Goal: Contribute content: Add original content to the website for others to see

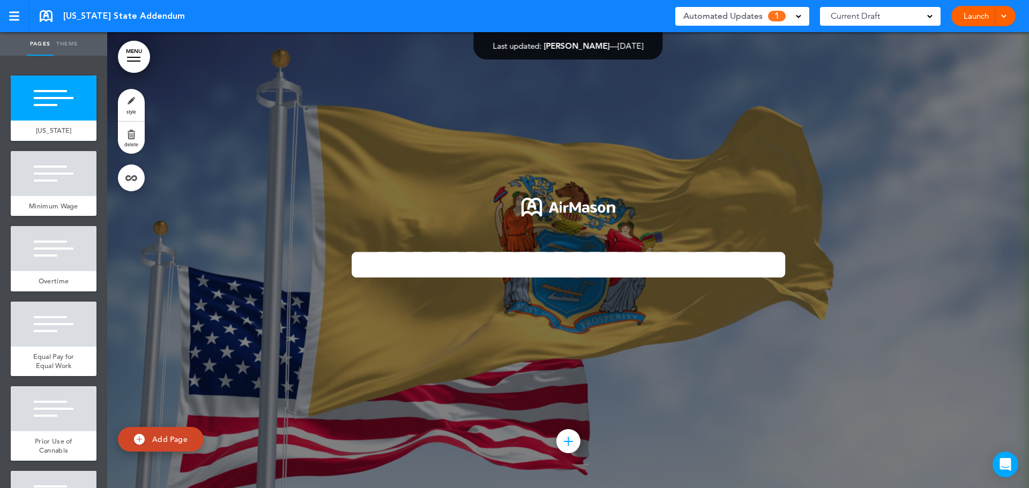
click at [411, 66] on div at bounding box center [568, 260] width 922 height 456
click at [732, 15] on span "Automated Updates" at bounding box center [722, 16] width 79 height 15
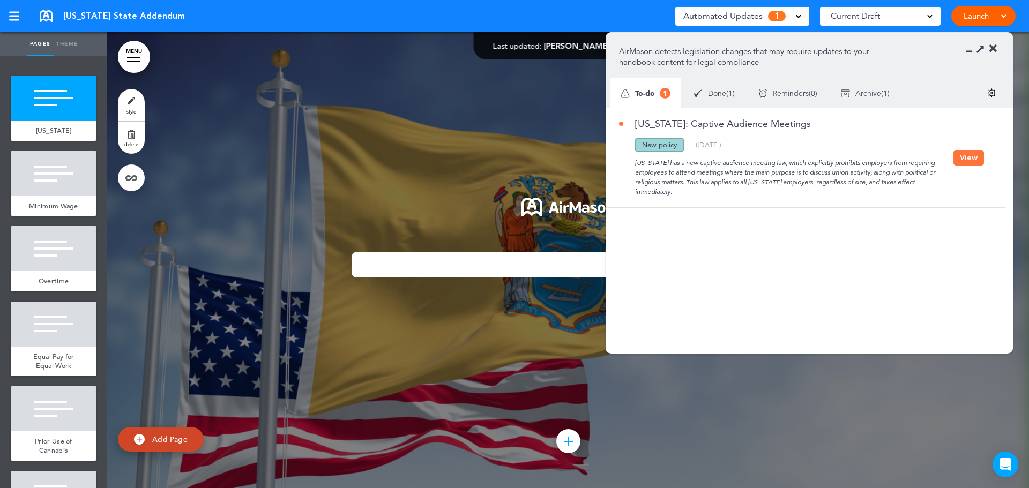
click at [959, 159] on button "View" at bounding box center [969, 158] width 31 height 16
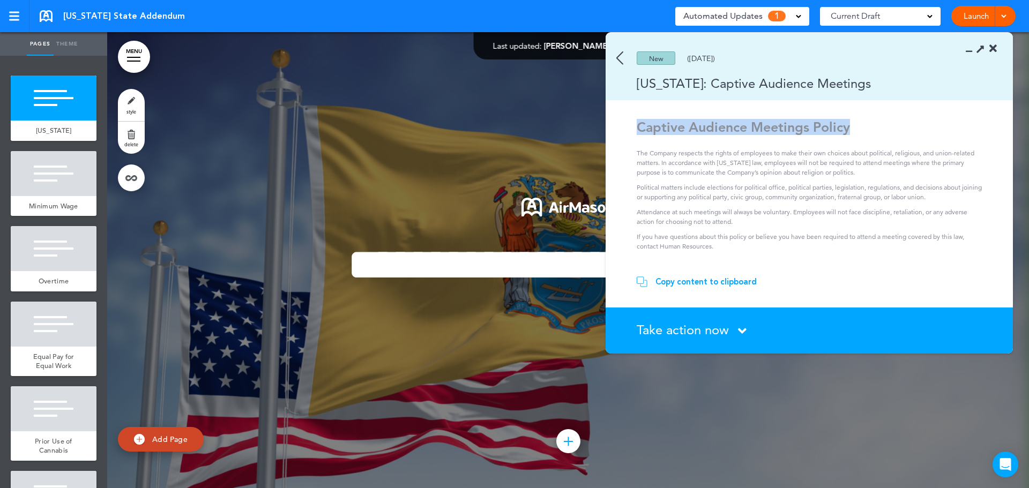
drag, startPoint x: 637, startPoint y: 124, endPoint x: 882, endPoint y: 120, distance: 244.5
click at [882, 120] on h1 "Captive Audience Meetings Policy" at bounding box center [811, 127] width 348 height 16
copy strong "Captive Audience Meetings Policy"
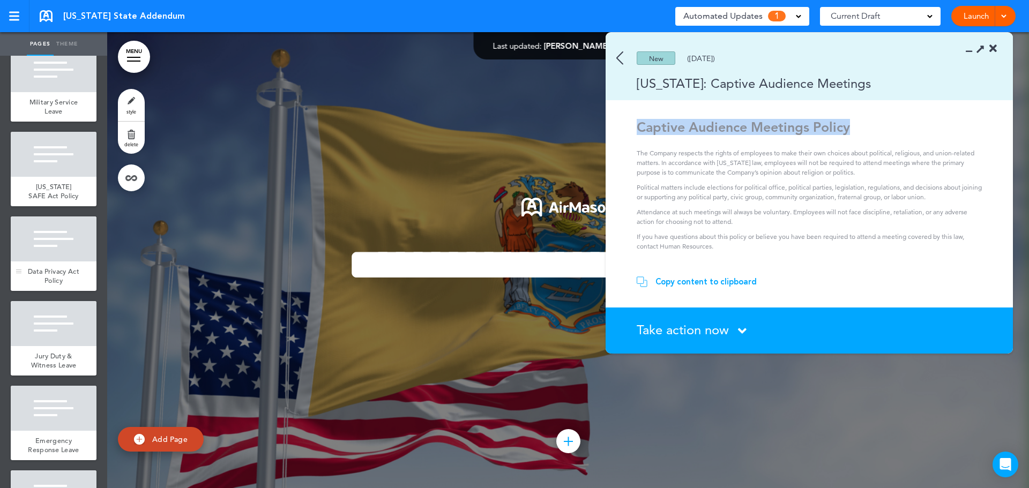
scroll to position [897, 0]
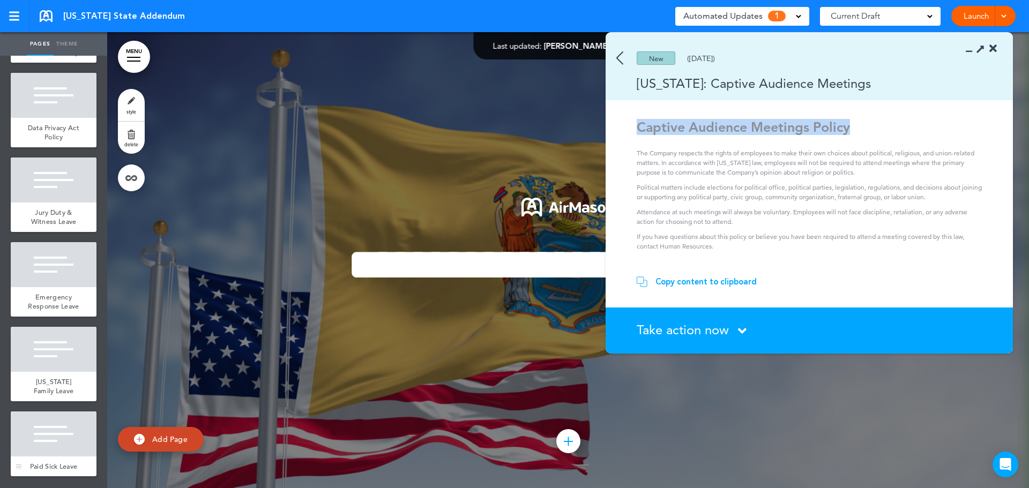
click at [46, 421] on div at bounding box center [54, 434] width 86 height 45
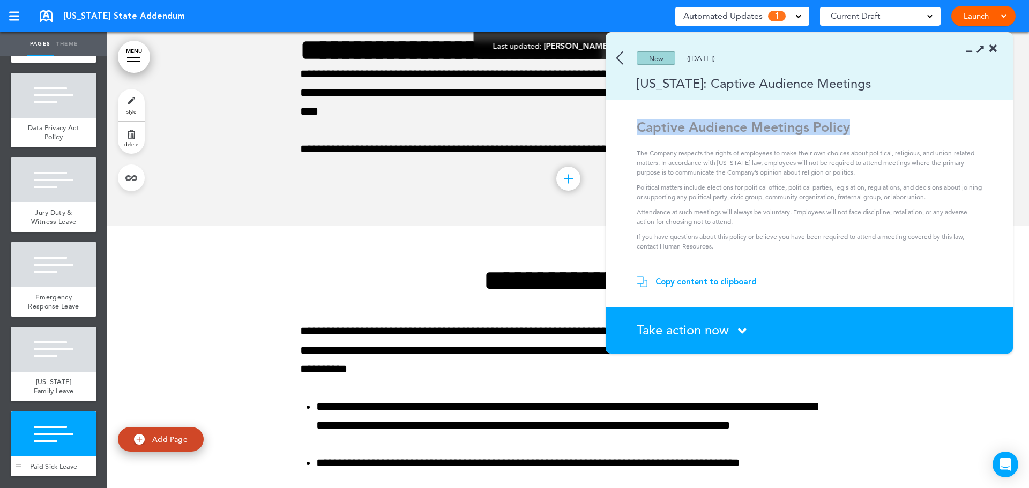
scroll to position [8401, 0]
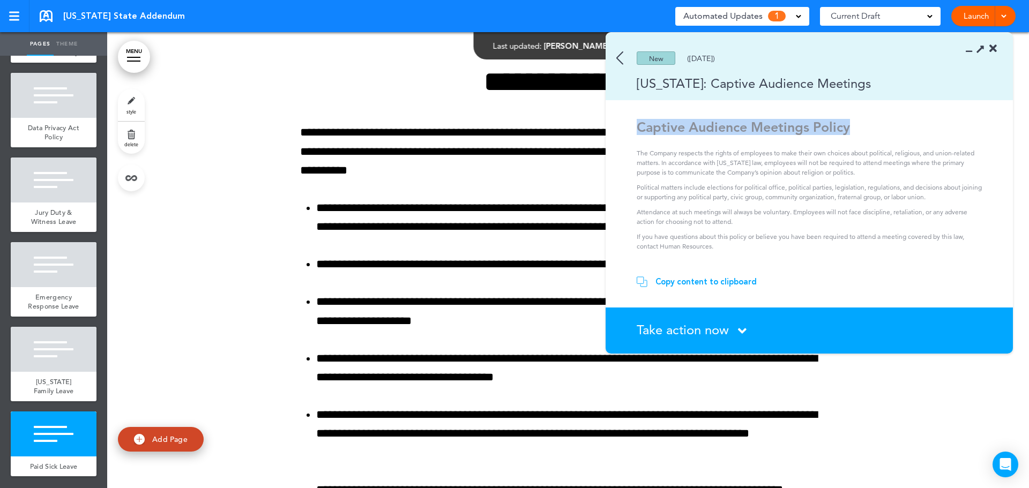
click at [135, 435] on img at bounding box center [139, 439] width 11 height 11
type input "********"
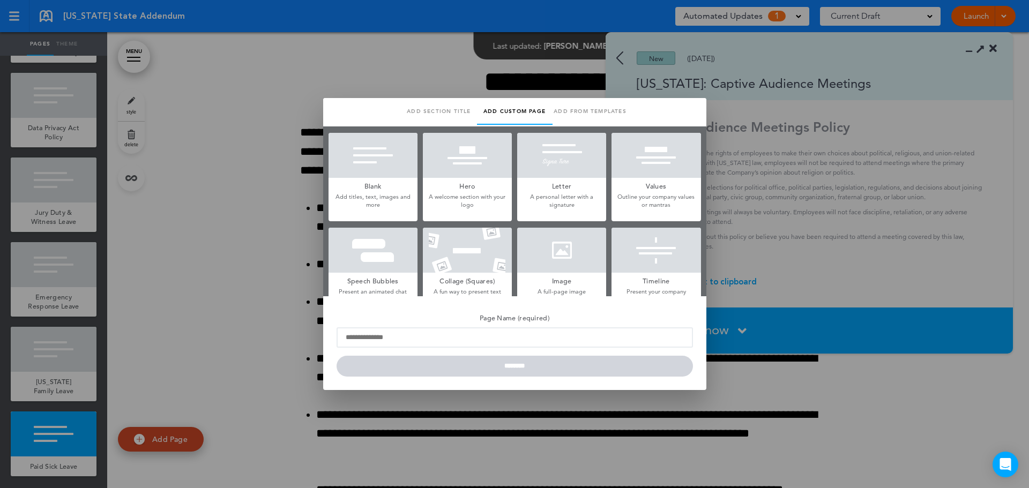
click at [358, 193] on p "Add titles, text, images and more" at bounding box center [373, 201] width 89 height 17
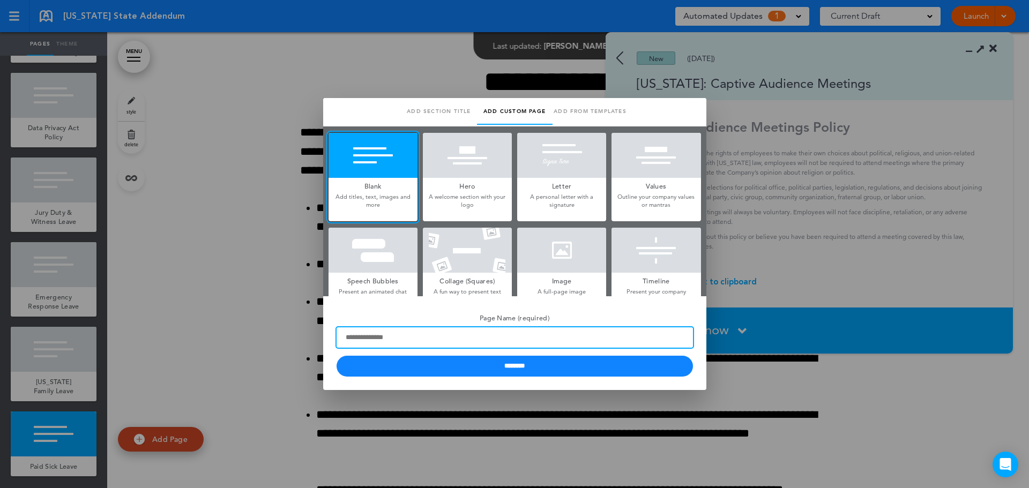
click at [401, 331] on input "Page Name (required)" at bounding box center [515, 338] width 356 height 20
paste input "**********"
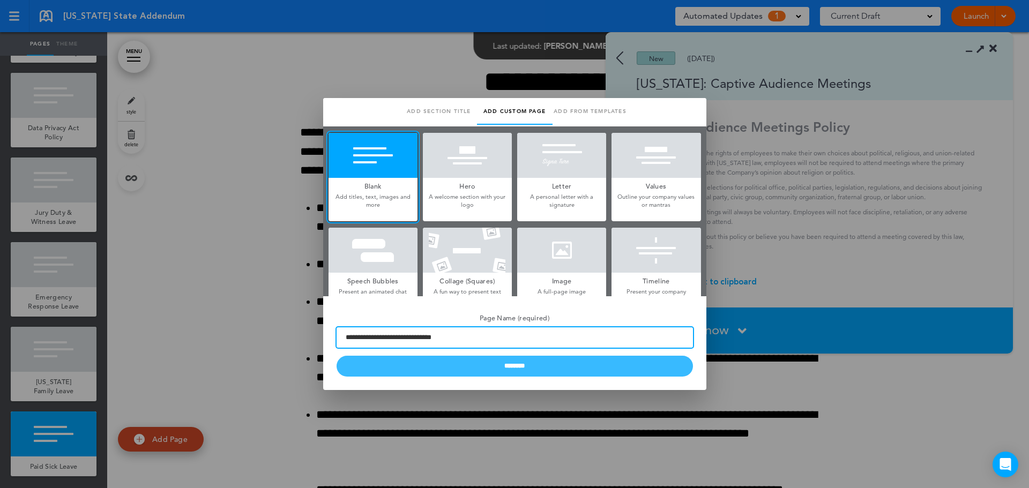
type input "**********"
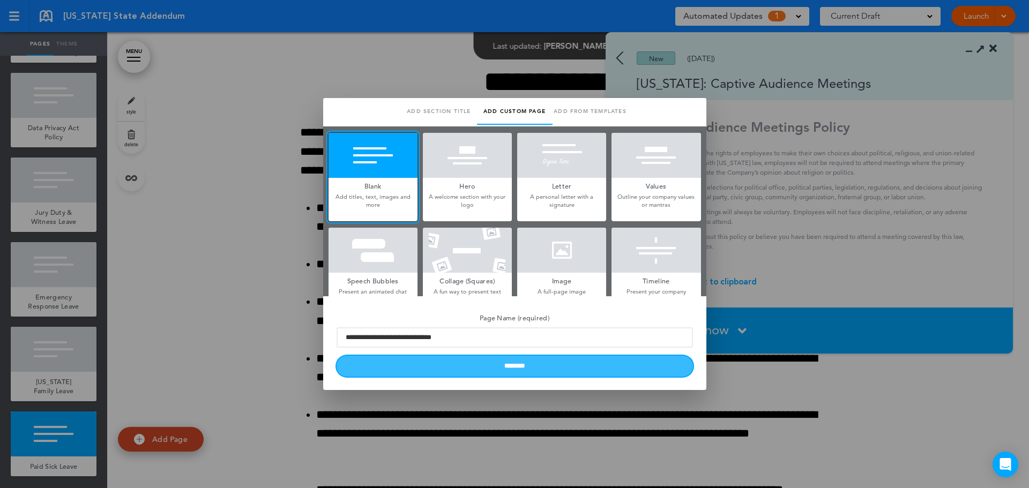
click at [392, 366] on input "********" at bounding box center [515, 366] width 356 height 21
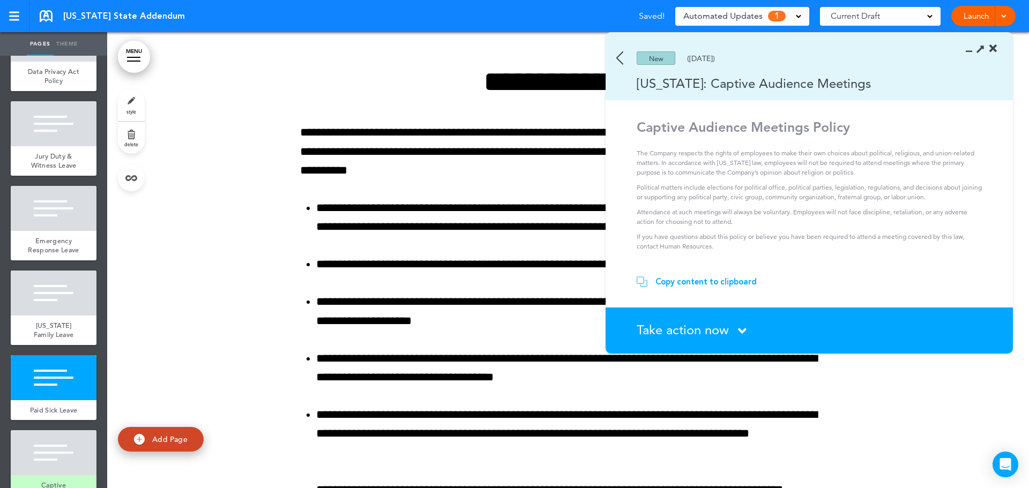
click at [721, 283] on div "Copy content to clipboard" at bounding box center [706, 282] width 101 height 11
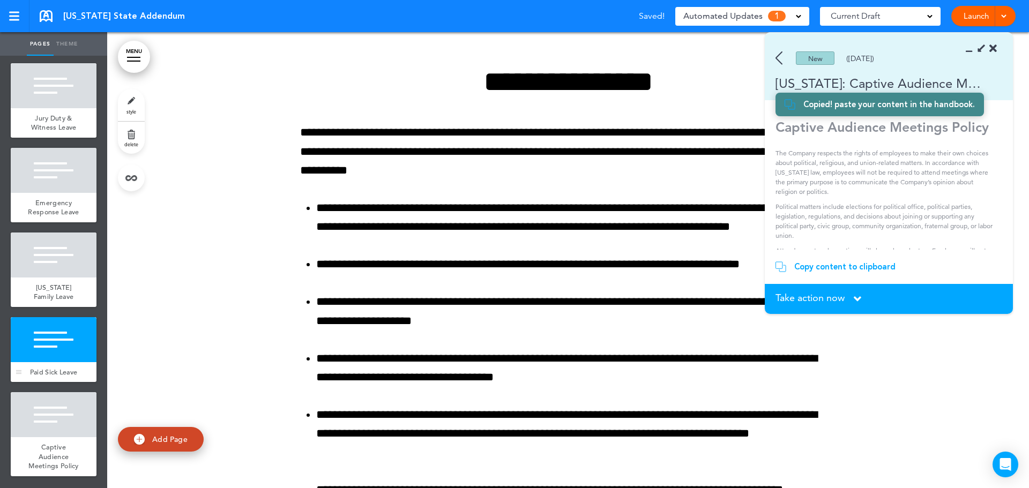
scroll to position [1000, 0]
click at [47, 417] on div at bounding box center [54, 414] width 86 height 45
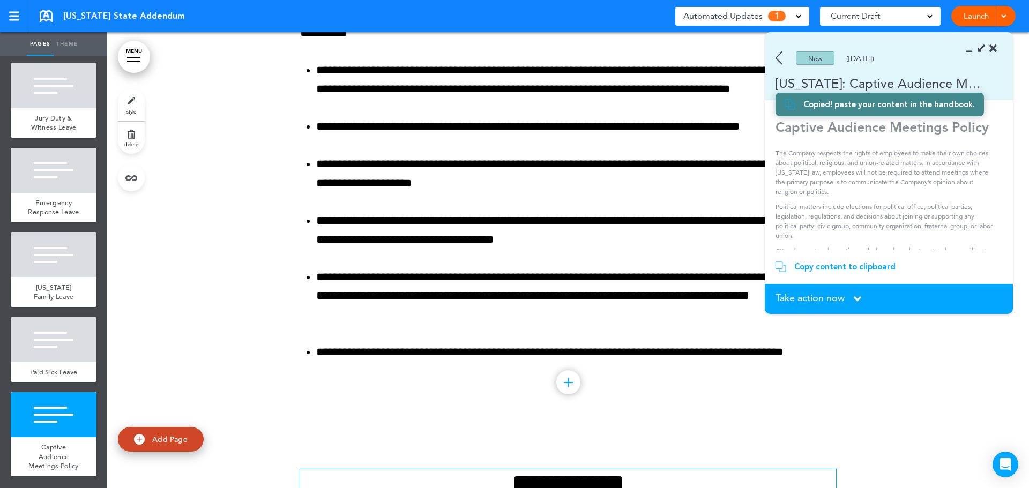
scroll to position [8799, 0]
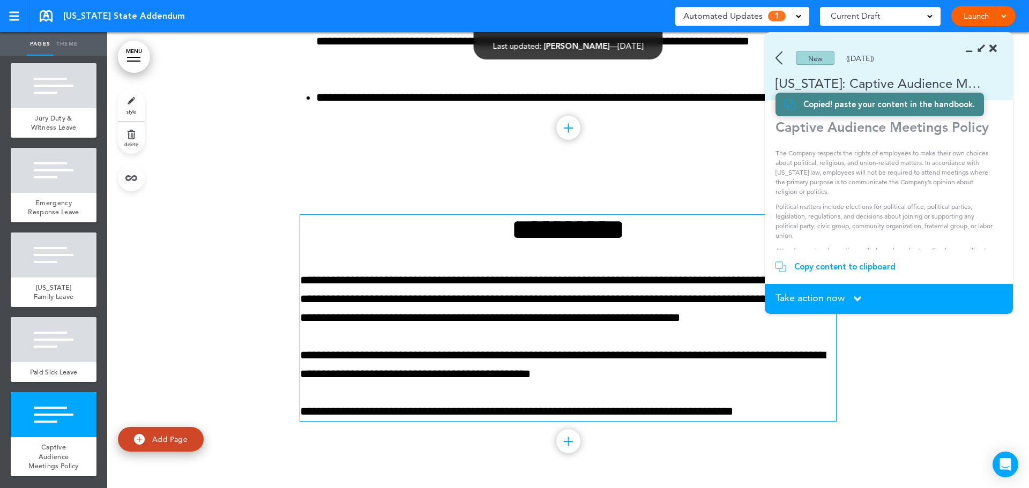
click at [519, 260] on div "**********" at bounding box center [568, 318] width 536 height 207
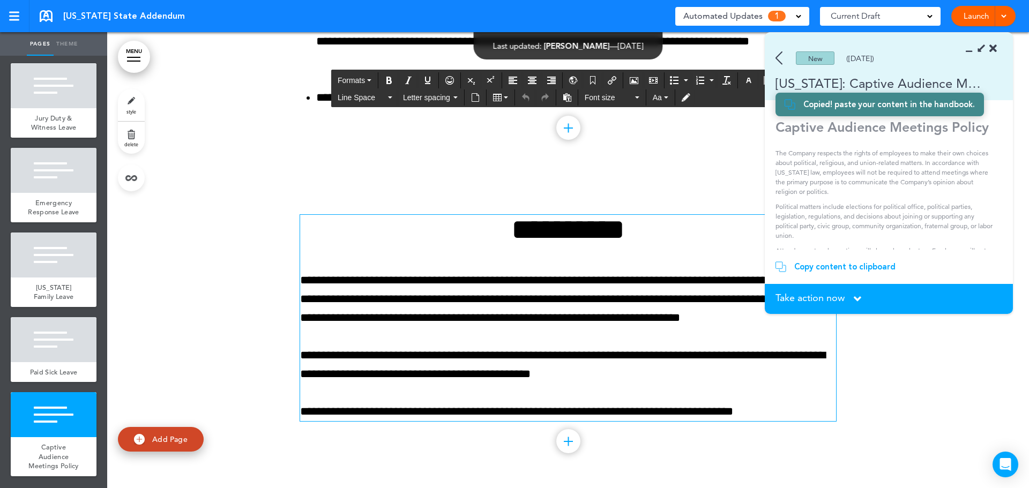
click at [518, 258] on div "**********" at bounding box center [568, 318] width 536 height 207
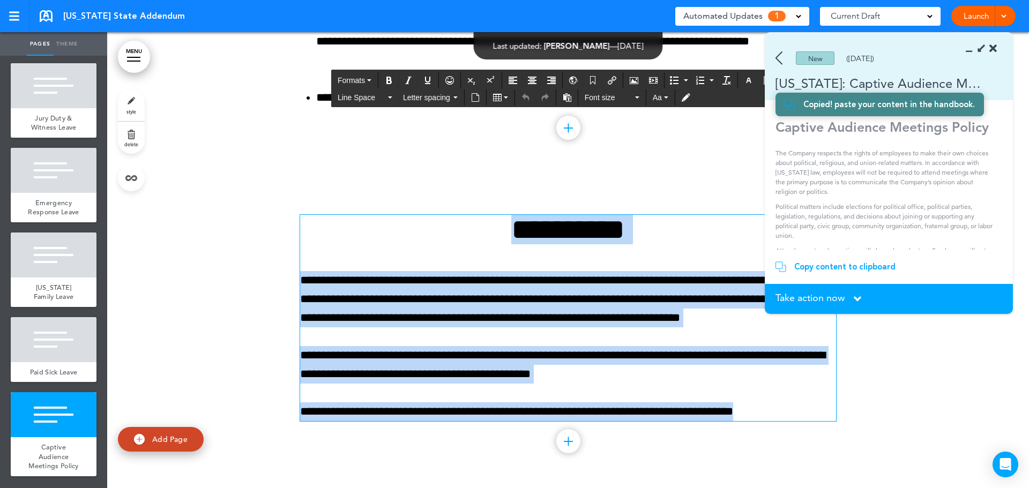
drag, startPoint x: 548, startPoint y: 241, endPoint x: 873, endPoint y: 415, distance: 368.8
click at [873, 415] on div "**********" at bounding box center [568, 332] width 922 height 314
paste div
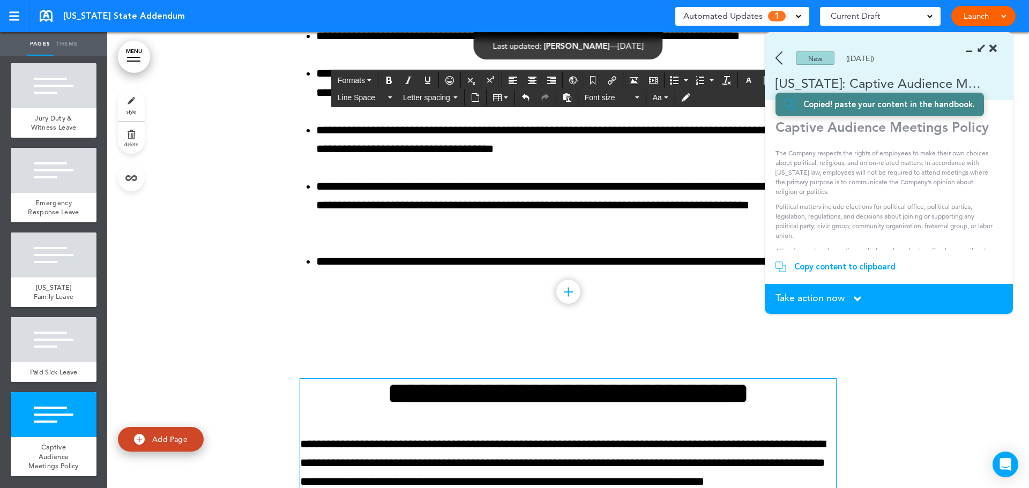
scroll to position [8629, 0]
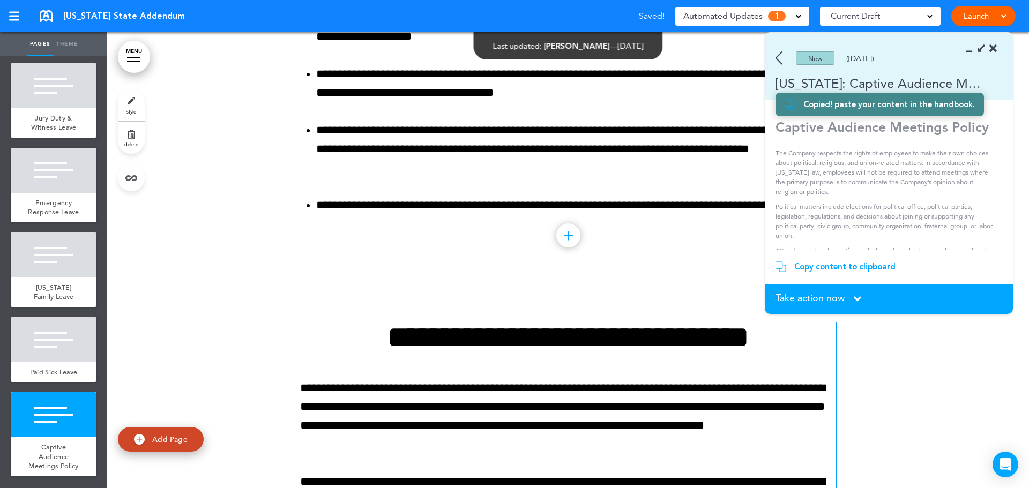
scroll to position [8912, 0]
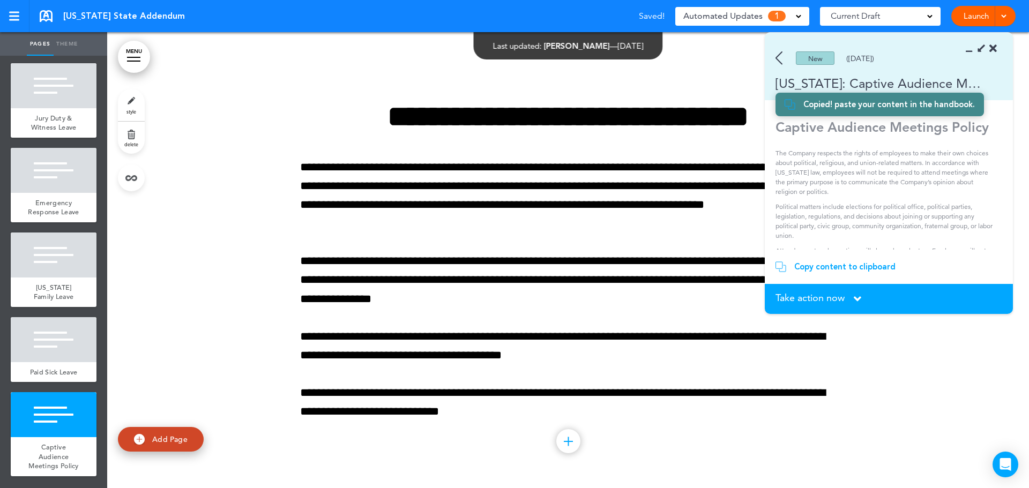
click at [827, 301] on span "Take action now" at bounding box center [810, 298] width 69 height 10
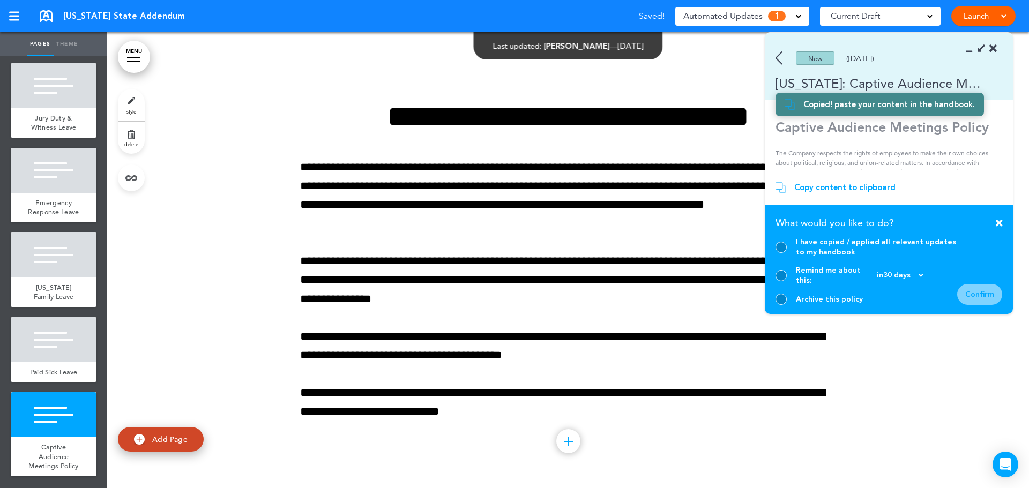
click at [782, 253] on div at bounding box center [781, 247] width 11 height 11
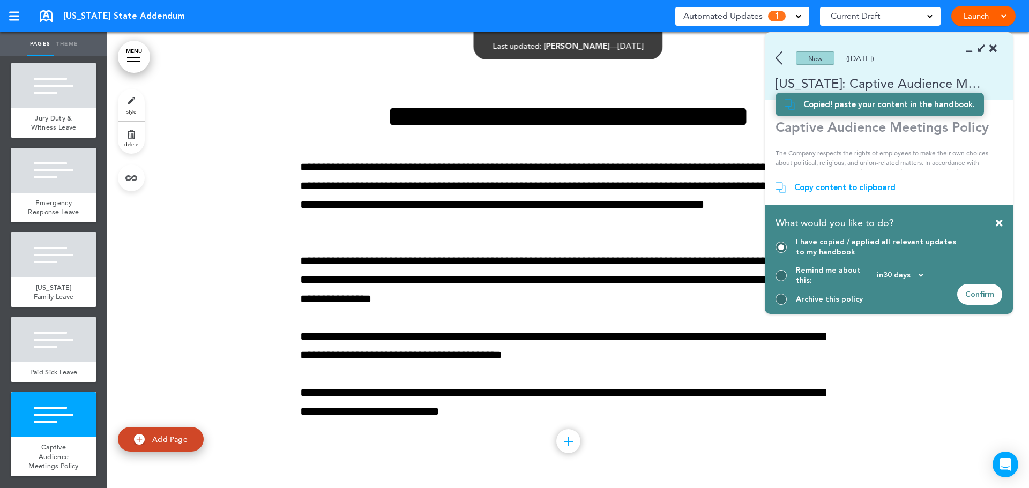
click at [974, 297] on div "Confirm" at bounding box center [979, 294] width 45 height 21
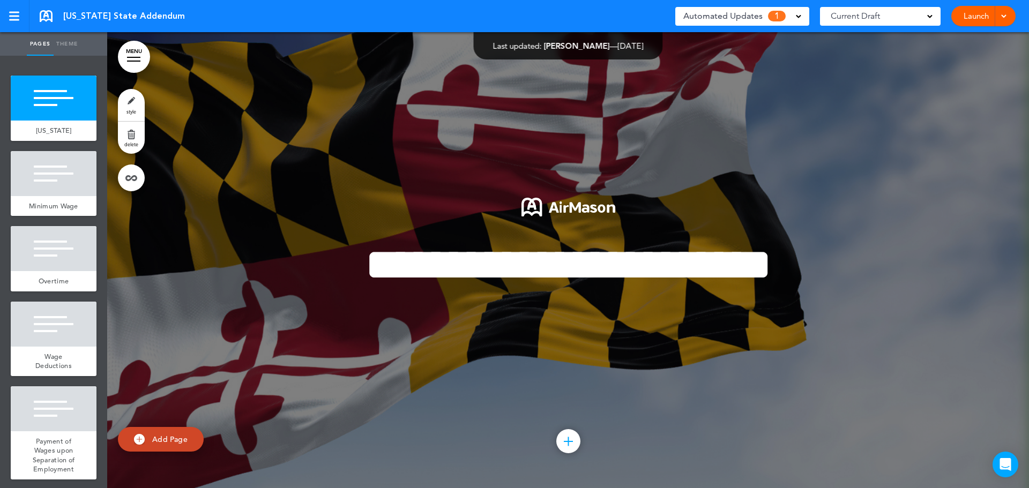
click at [740, 13] on span "Automated Updates" at bounding box center [722, 16] width 79 height 15
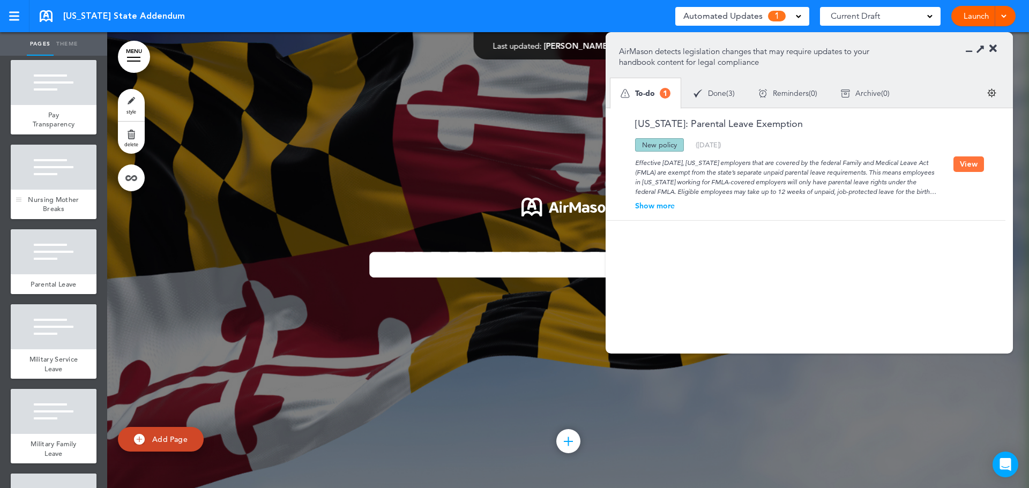
scroll to position [804, 0]
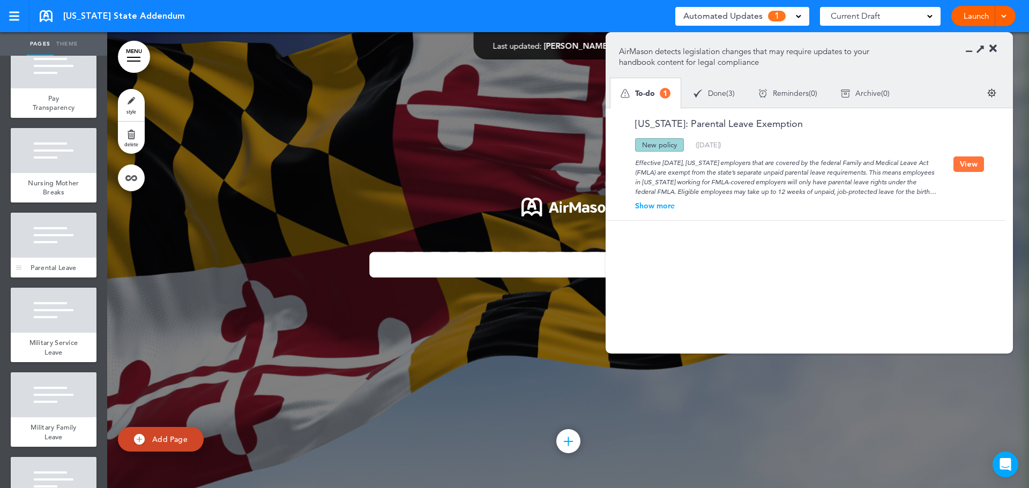
click at [60, 258] on div at bounding box center [54, 235] width 86 height 45
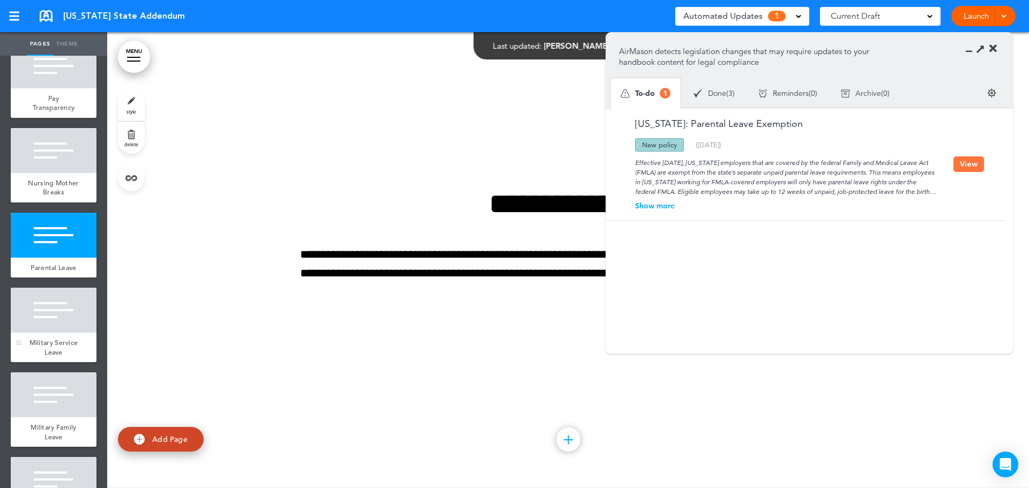
scroll to position [858, 0]
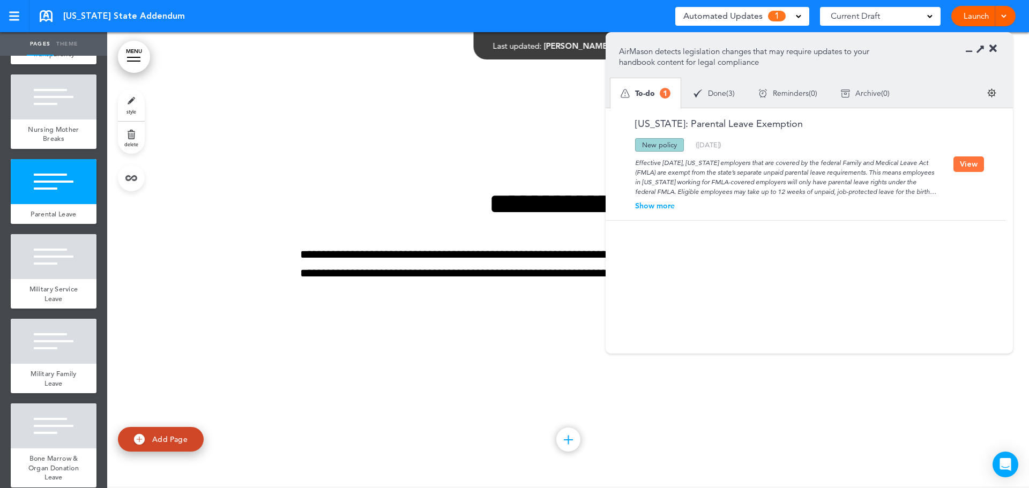
click at [998, 42] on section "AirMason detects legislation changes that may require updates to your handbook …" at bounding box center [809, 70] width 407 height 75
click at [995, 44] on icon at bounding box center [994, 48] width 8 height 11
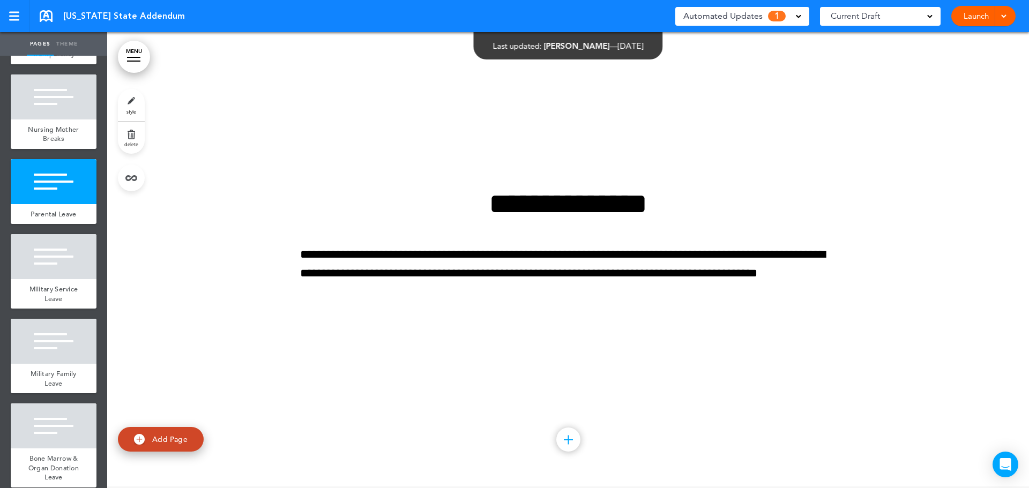
click at [762, 10] on div "Automated Updates 1" at bounding box center [742, 16] width 118 height 15
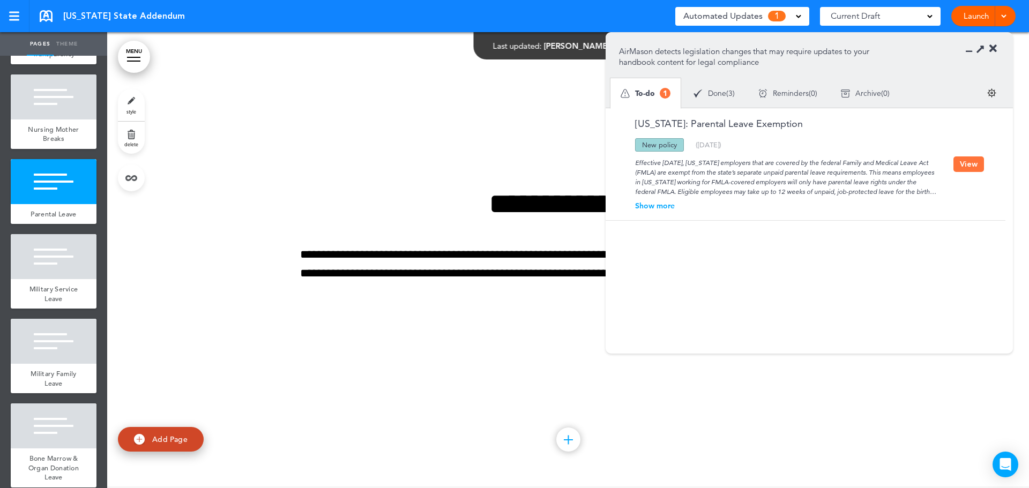
click at [965, 170] on button "View" at bounding box center [969, 165] width 31 height 16
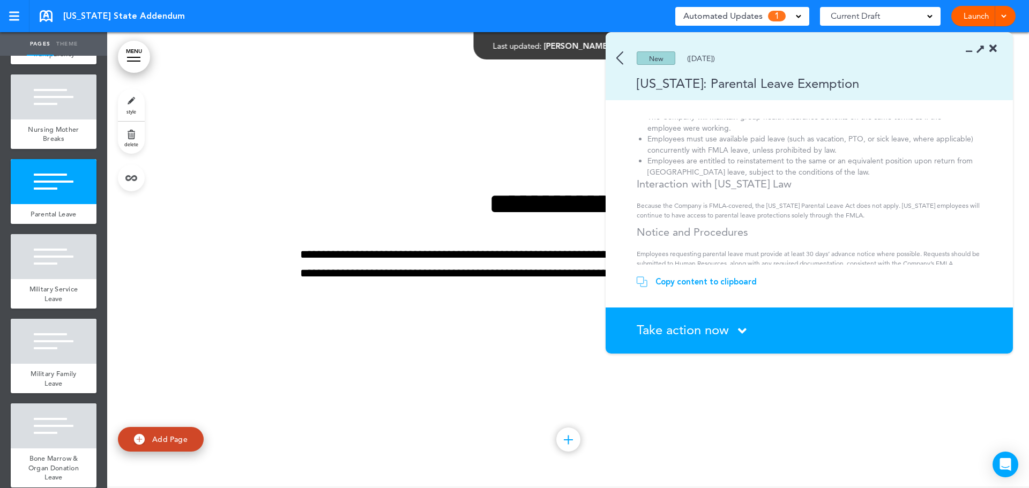
scroll to position [161, 0]
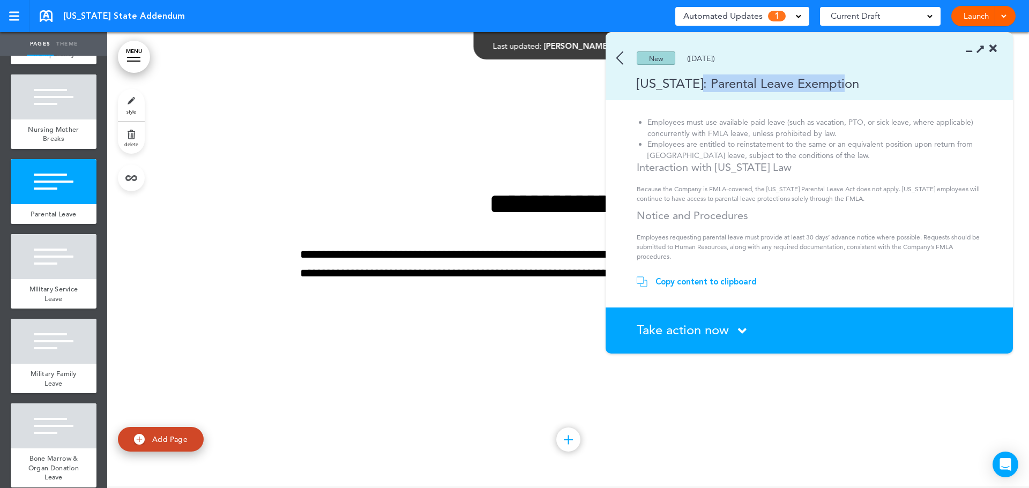
drag, startPoint x: 699, startPoint y: 80, endPoint x: 858, endPoint y: 87, distance: 159.4
click at [858, 87] on div "[US_STATE]: Parental Leave Exemption" at bounding box center [794, 84] width 376 height 18
copy div "Parental Leave Exemption"
click at [510, 190] on h1 "**********" at bounding box center [568, 203] width 536 height 29
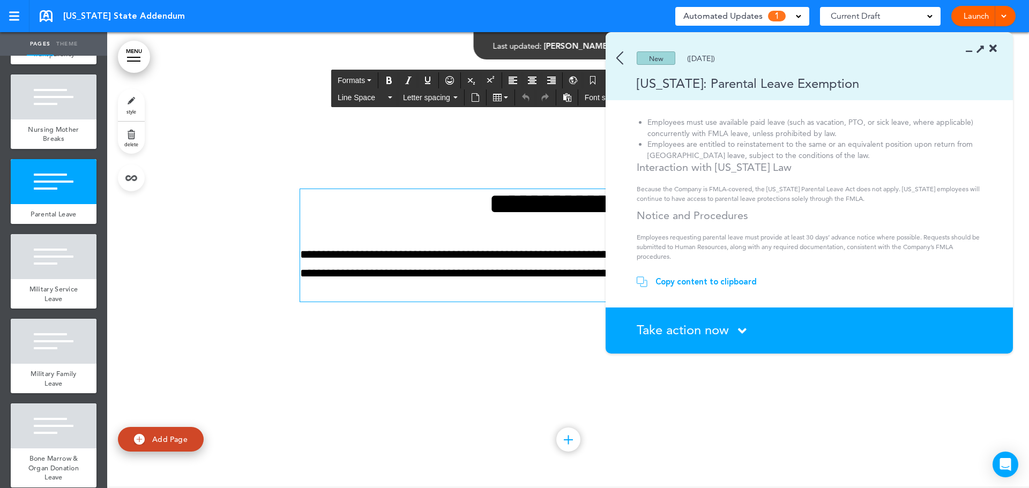
click at [570, 205] on h1 "**********" at bounding box center [568, 203] width 536 height 29
click at [855, 212] on h2 "Notice and Procedures" at bounding box center [811, 215] width 348 height 13
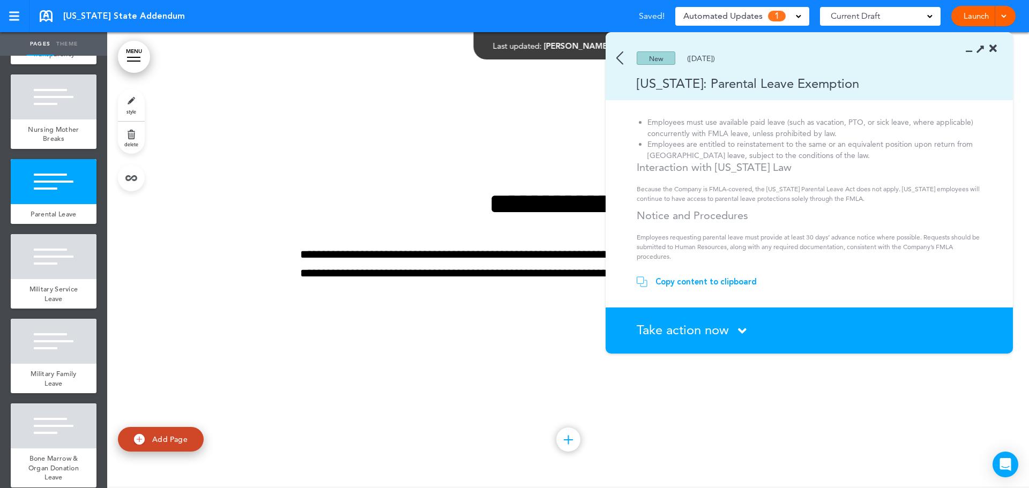
click at [691, 281] on div "Copy content to clipboard" at bounding box center [706, 282] width 101 height 11
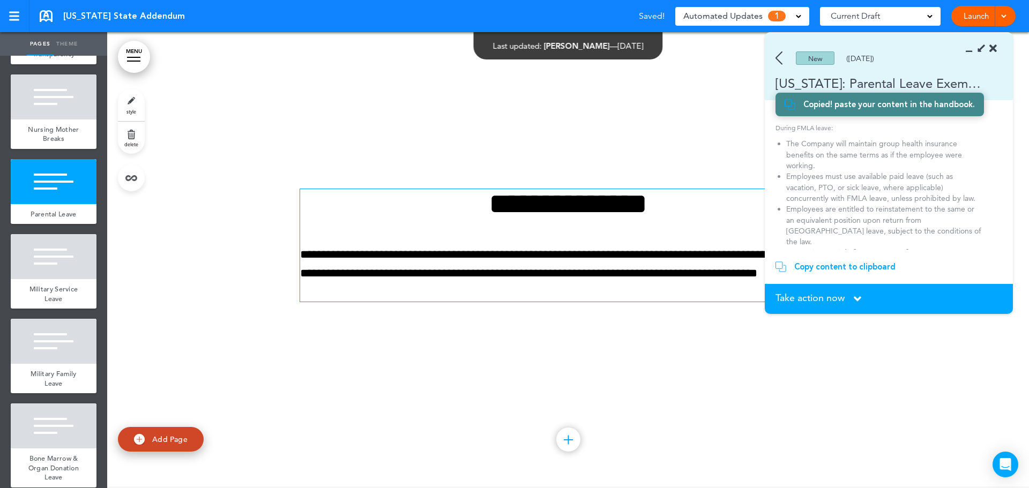
scroll to position [166, 0]
click at [565, 242] on div "**********" at bounding box center [568, 245] width 536 height 113
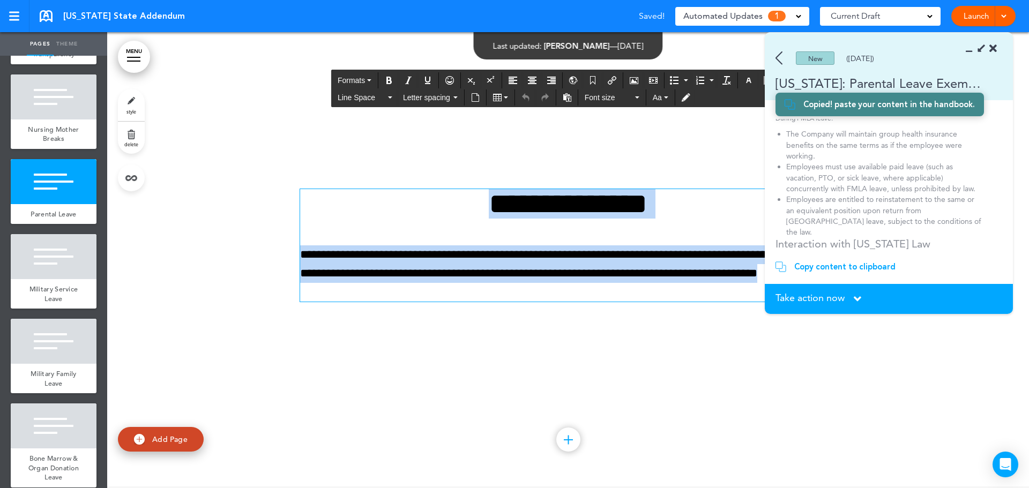
drag, startPoint x: 467, startPoint y: 206, endPoint x: 787, endPoint y: 302, distance: 334.1
click at [787, 302] on body "This handbook [GEOGRAPHIC_DATA] Settings Signatures Collaborators Your Handbook…" at bounding box center [514, 244] width 1029 height 488
paste div
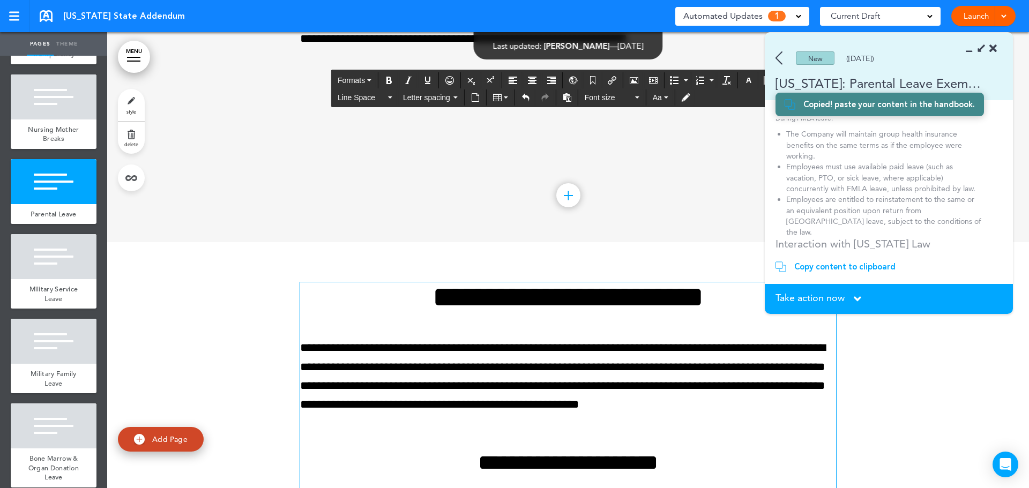
scroll to position [6088, 0]
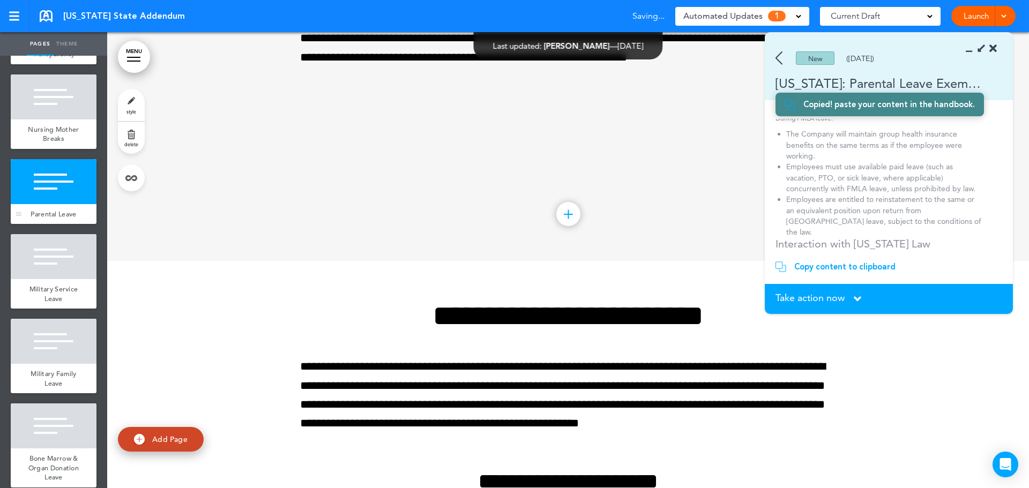
click at [55, 219] on span "Parental Leave" at bounding box center [54, 214] width 46 height 9
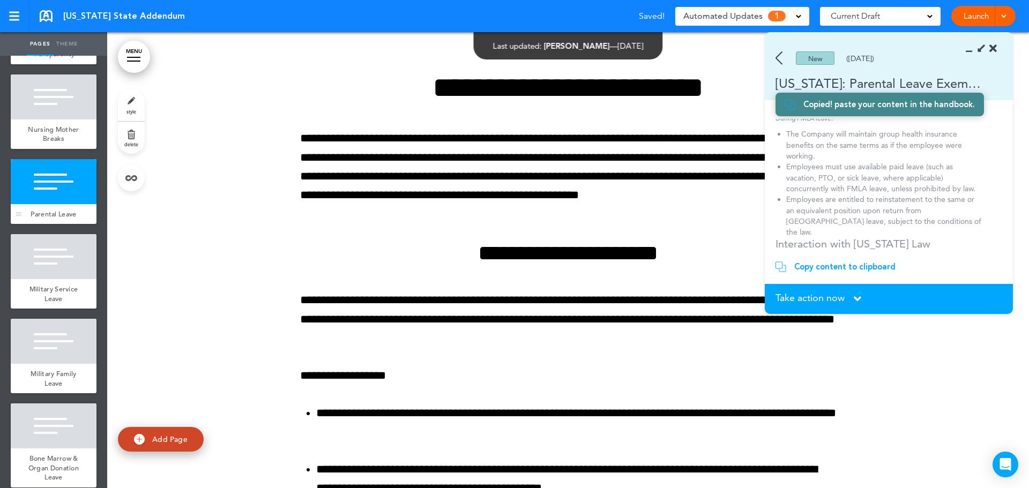
scroll to position [6319, 0]
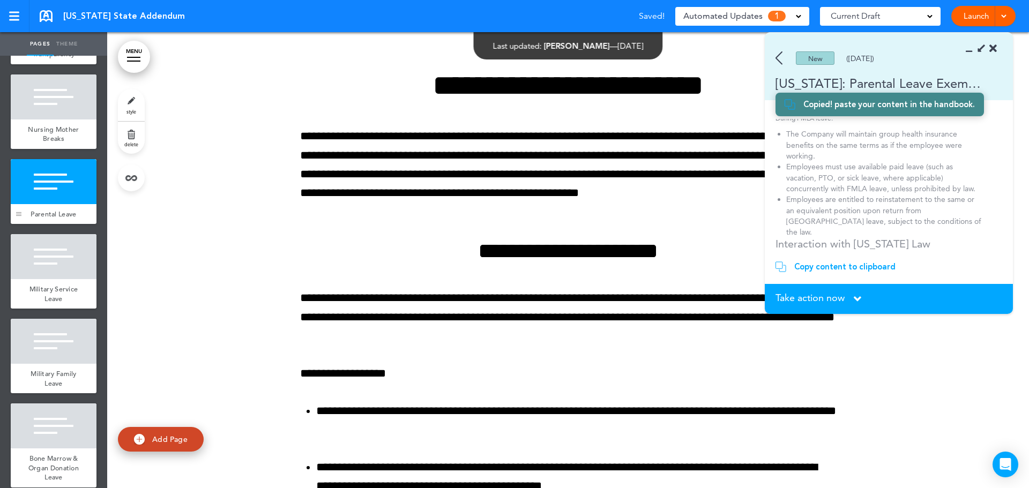
click at [22, 225] on div at bounding box center [19, 191] width 16 height 65
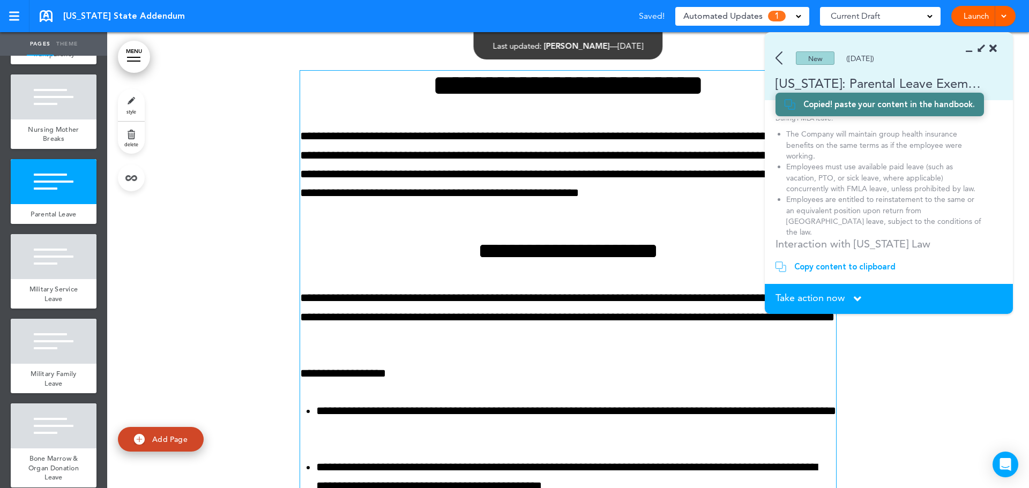
click at [473, 178] on p "**********" at bounding box center [568, 174] width 536 height 94
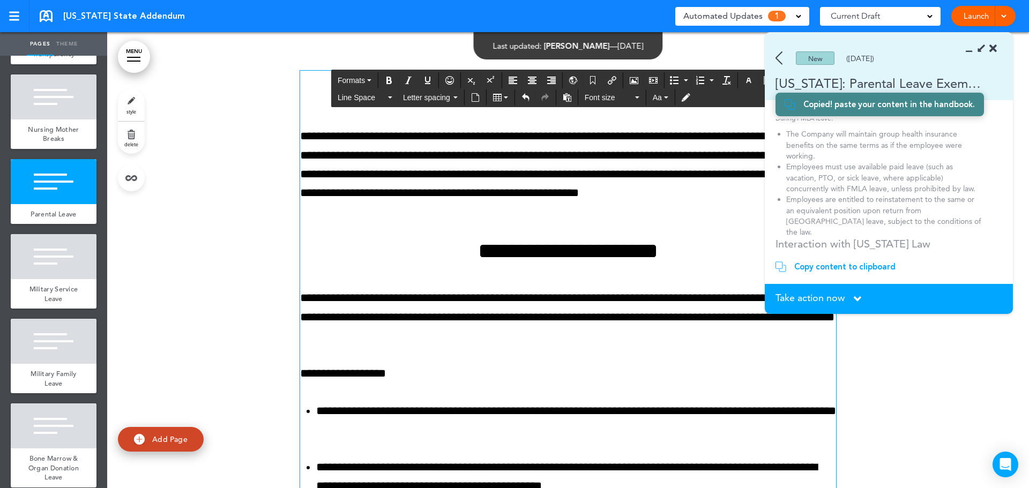
click at [820, 293] on span "Take action now" at bounding box center [810, 298] width 69 height 10
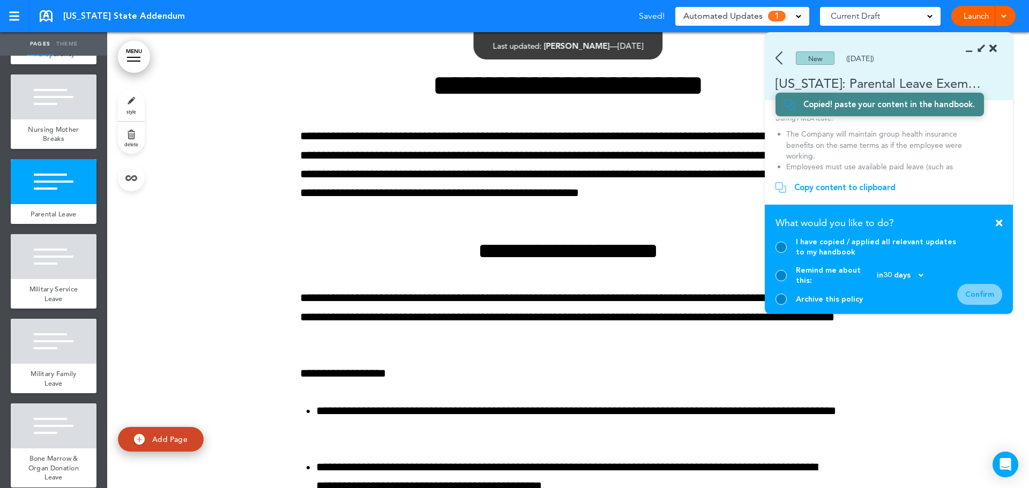
click at [781, 253] on div at bounding box center [781, 247] width 11 height 11
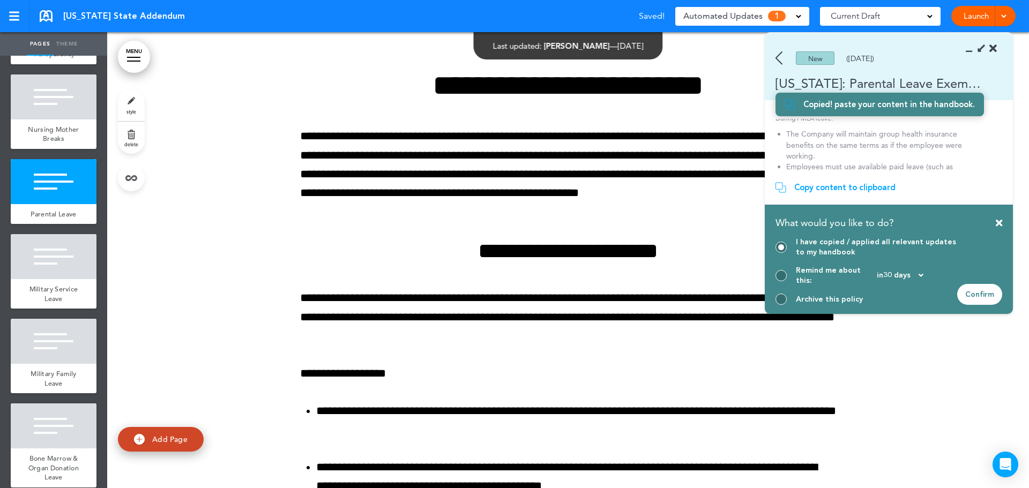
click at [996, 291] on div "Confirm" at bounding box center [979, 294] width 45 height 21
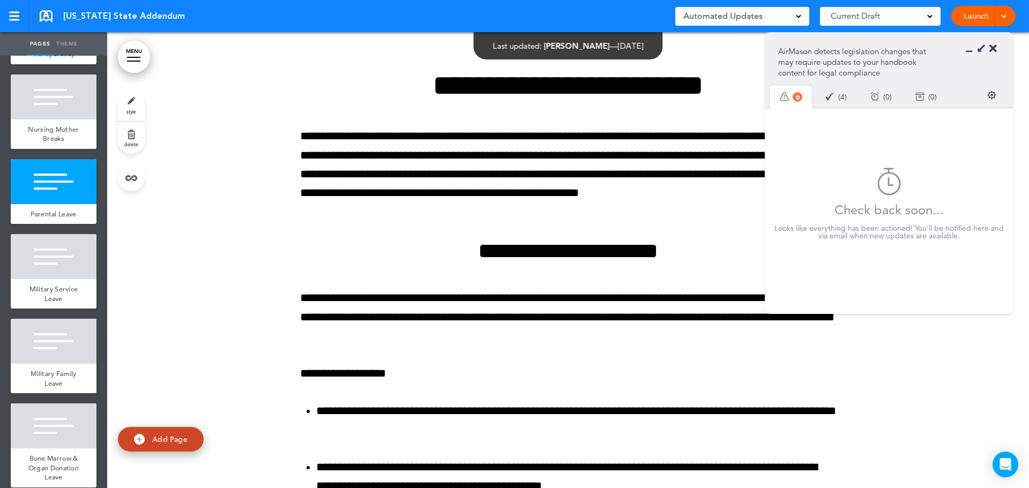
click at [996, 50] on icon at bounding box center [994, 48] width 8 height 11
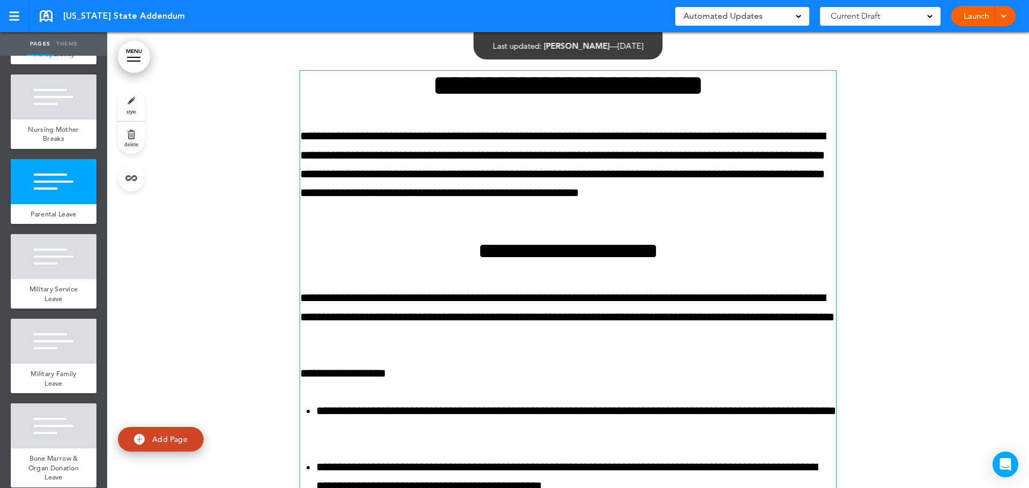
click at [538, 121] on div "**********" at bounding box center [568, 426] width 536 height 711
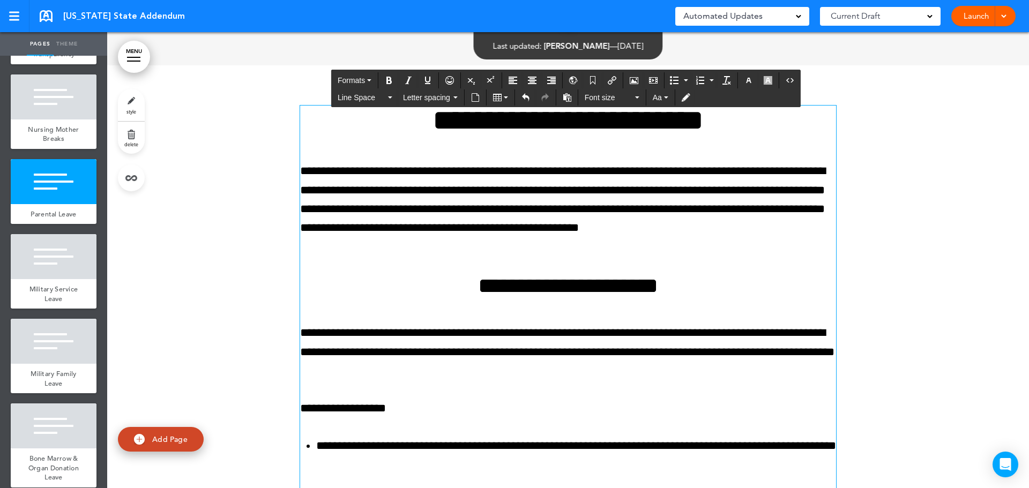
scroll to position [6265, 0]
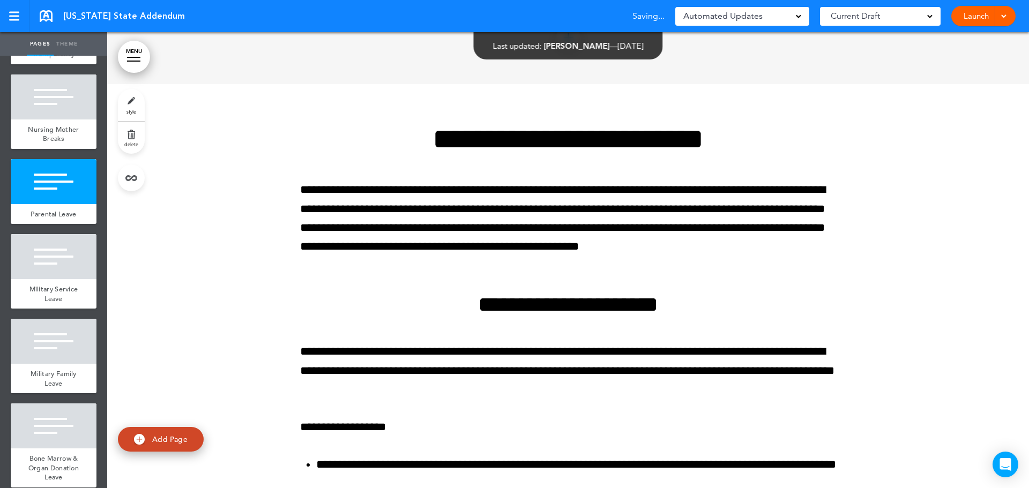
click at [129, 101] on link "style" at bounding box center [131, 105] width 27 height 32
type input "**********"
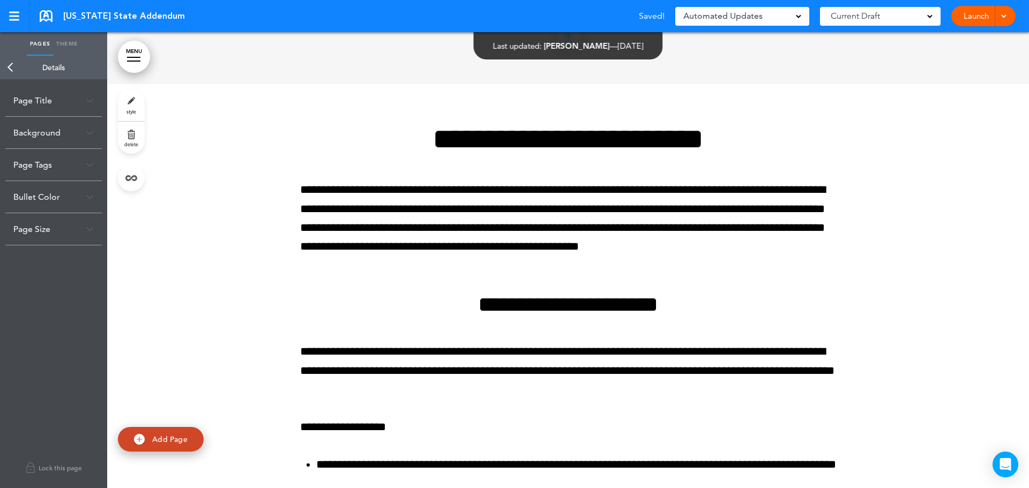
click at [95, 91] on div "Page Title" at bounding box center [53, 101] width 96 height 32
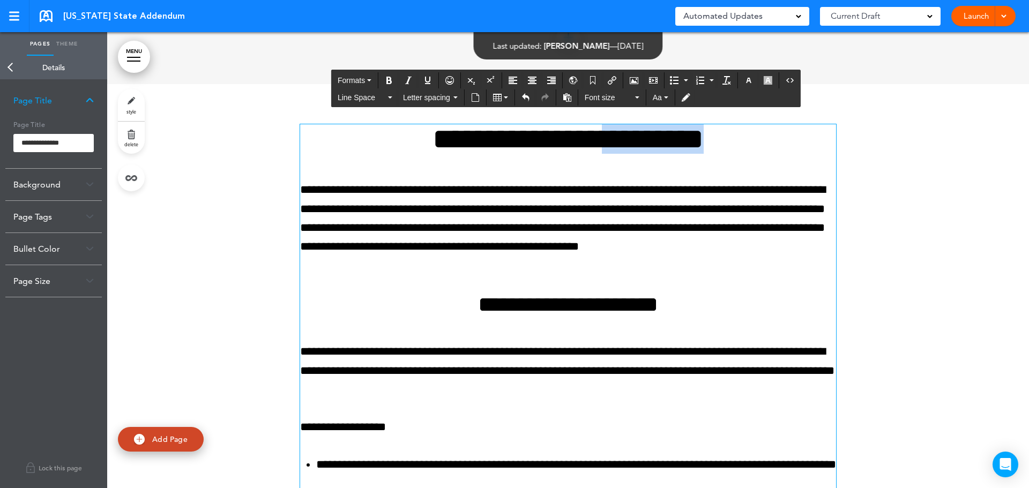
drag, startPoint x: 596, startPoint y: 142, endPoint x: 740, endPoint y: 146, distance: 144.8
click at [740, 146] on h1 "**********" at bounding box center [568, 138] width 536 height 29
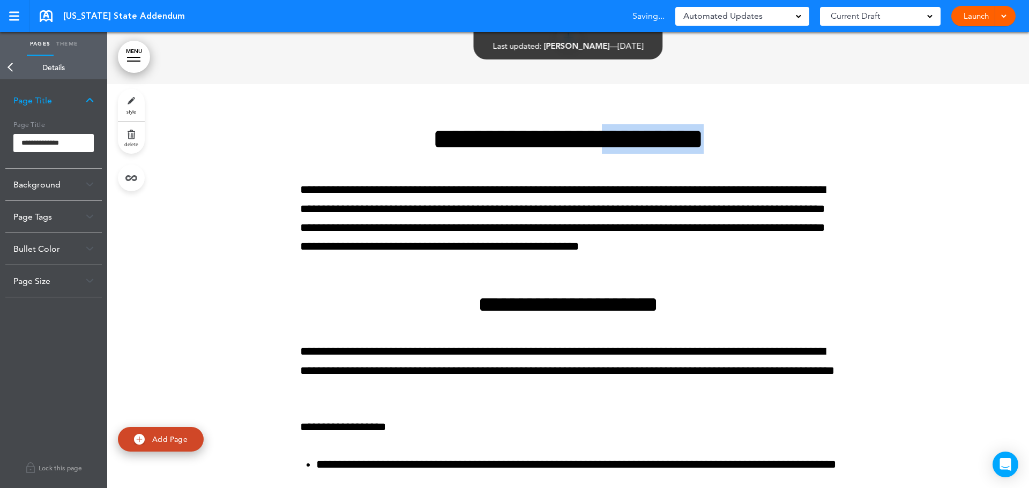
click at [91, 102] on img at bounding box center [90, 101] width 8 height 6
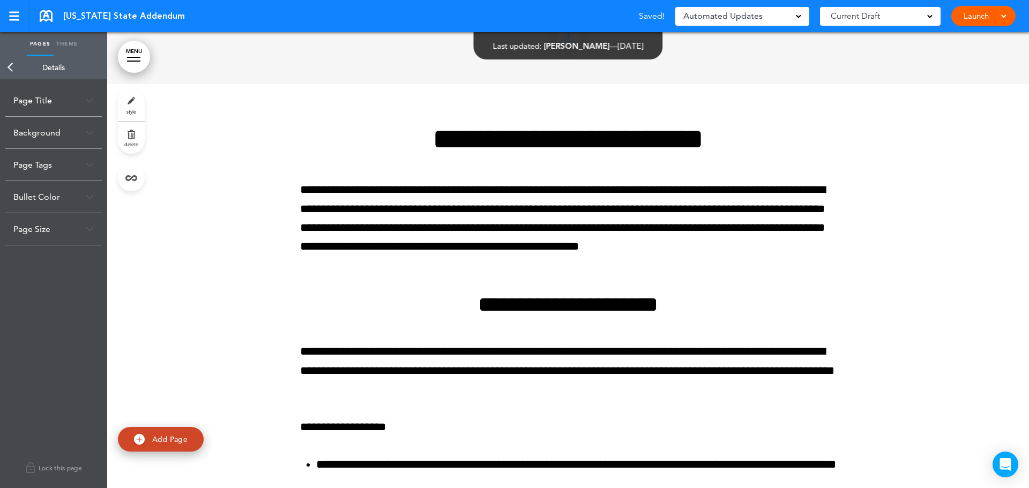
click at [31, 127] on div "Background" at bounding box center [53, 133] width 96 height 32
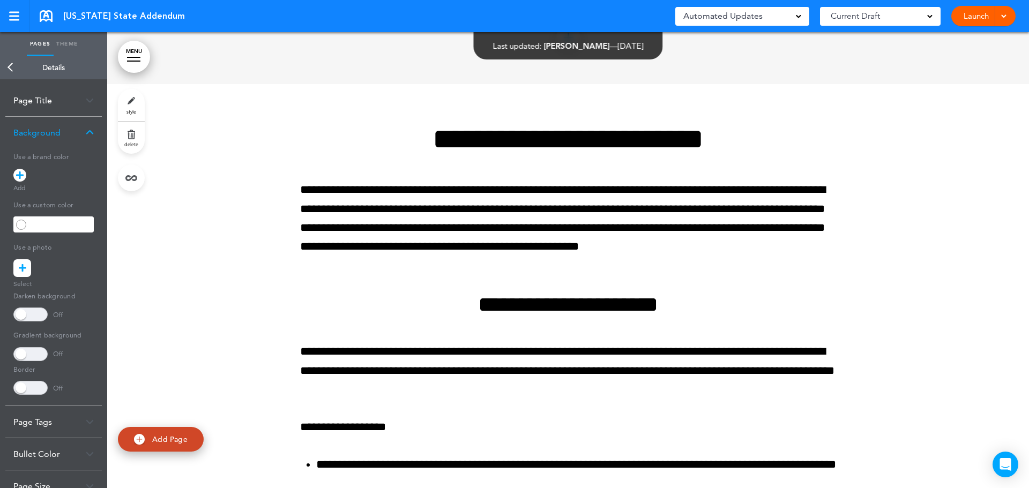
click at [9, 64] on link "Back" at bounding box center [10, 68] width 21 height 24
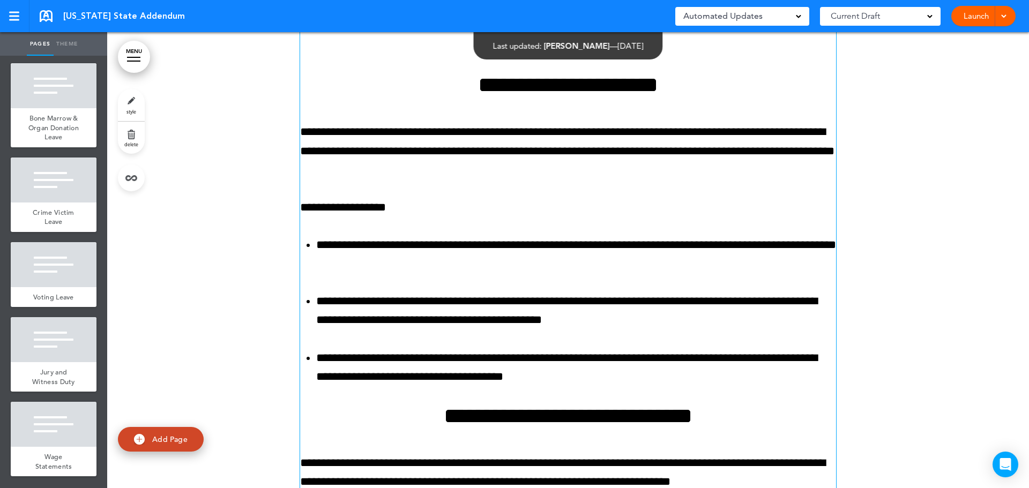
scroll to position [6747, 0]
